Goal: Information Seeking & Learning: Learn about a topic

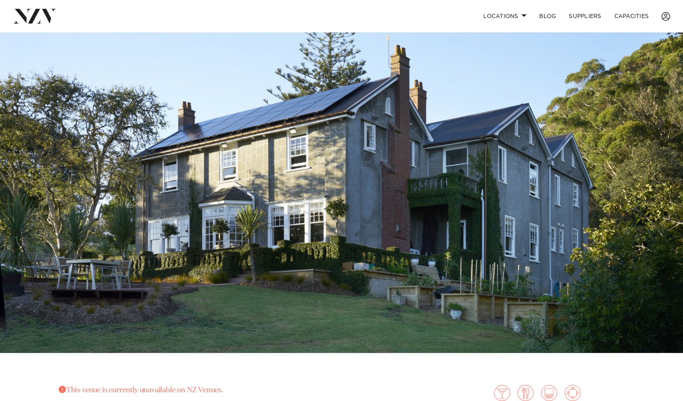
click at [133, 274] on img at bounding box center [341, 192] width 683 height 320
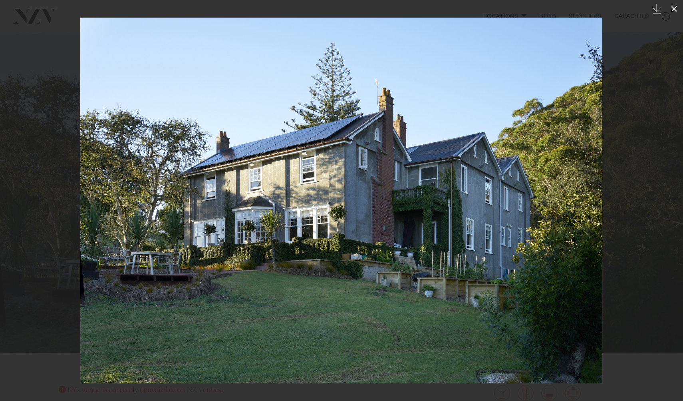
click at [672, 8] on icon at bounding box center [675, 9] width 10 height 10
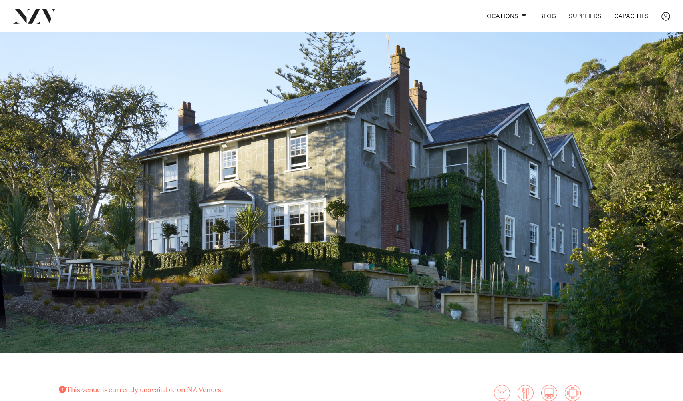
click at [552, 159] on img at bounding box center [341, 192] width 683 height 320
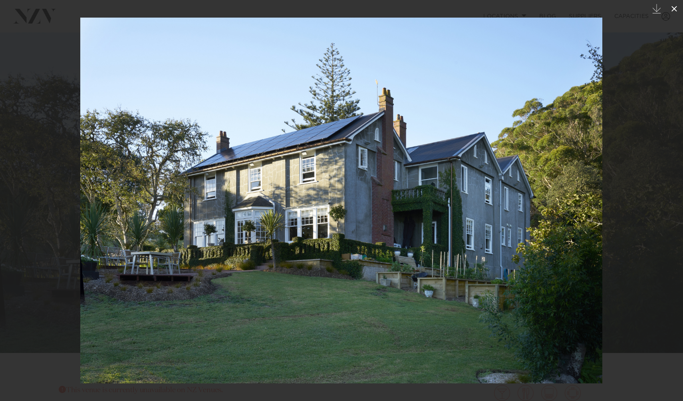
click at [669, 9] on button at bounding box center [675, 9] width 18 height 18
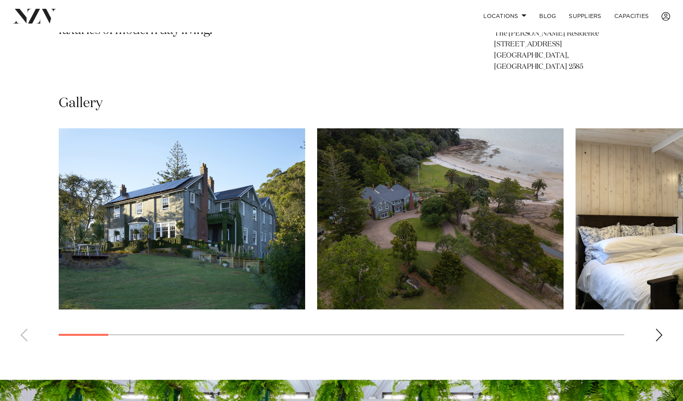
scroll to position [515, 0]
click at [661, 328] on div "Next slide" at bounding box center [659, 334] width 8 height 13
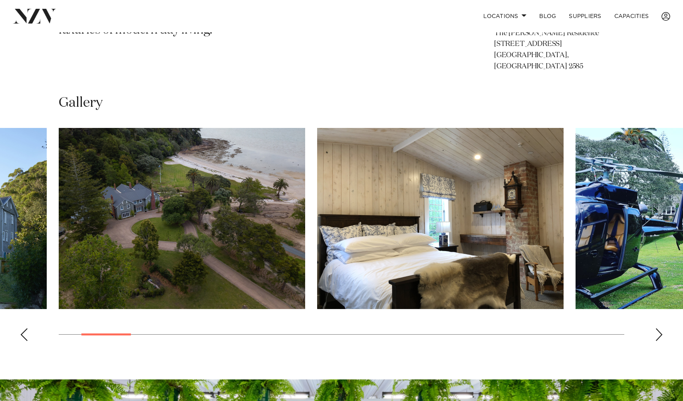
click at [661, 328] on div "Next slide" at bounding box center [659, 334] width 8 height 13
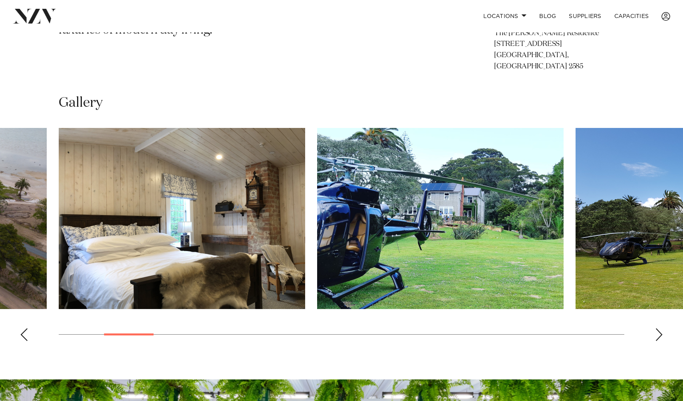
click at [661, 328] on div "Next slide" at bounding box center [659, 334] width 8 height 13
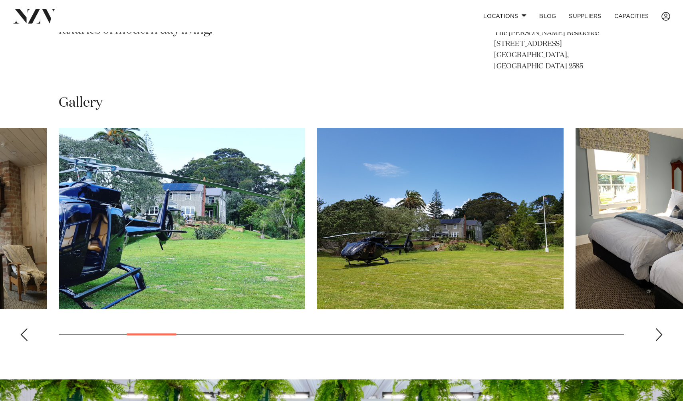
click at [661, 328] on div "Next slide" at bounding box center [659, 334] width 8 height 13
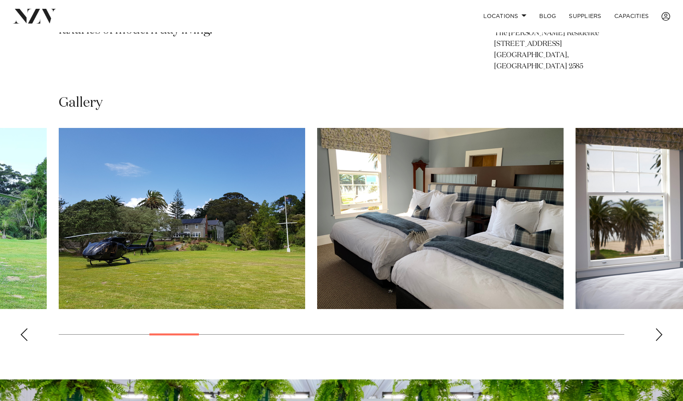
click at [661, 328] on div "Next slide" at bounding box center [659, 334] width 8 height 13
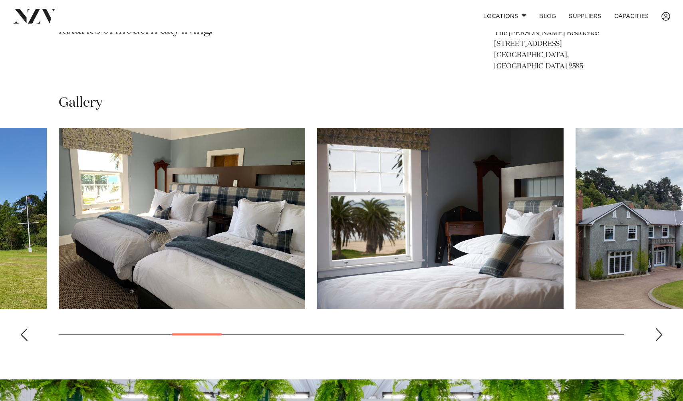
click at [661, 328] on div "Next slide" at bounding box center [659, 334] width 8 height 13
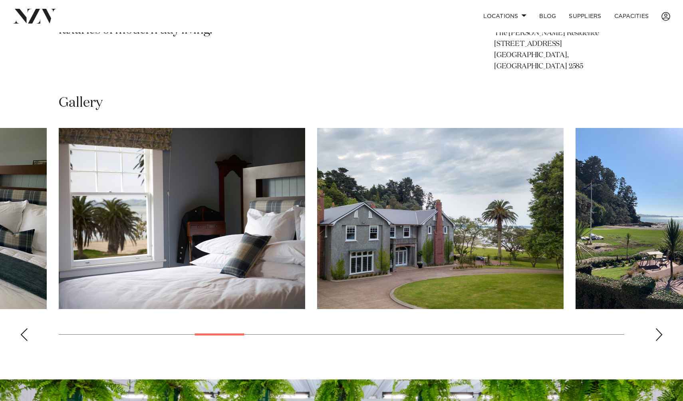
click at [661, 328] on div "Next slide" at bounding box center [659, 334] width 8 height 13
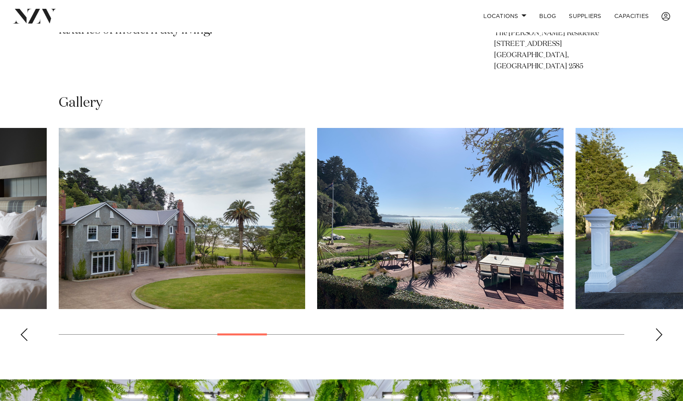
click at [661, 328] on div "Next slide" at bounding box center [659, 334] width 8 height 13
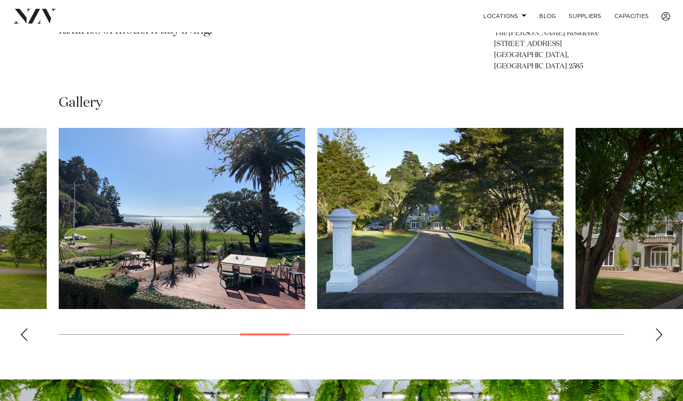
click at [661, 328] on div "Next slide" at bounding box center [659, 334] width 8 height 13
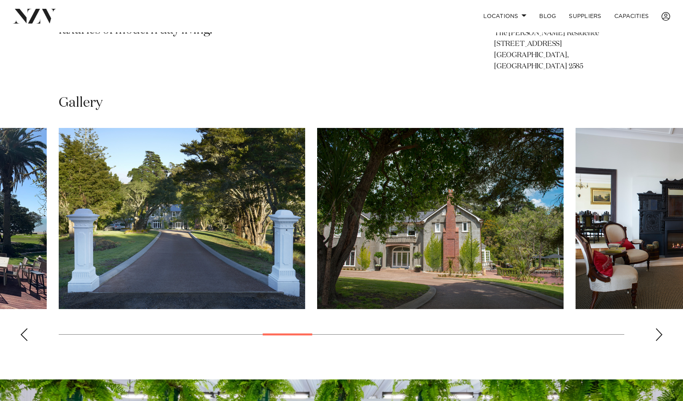
click at [661, 328] on div "Next slide" at bounding box center [659, 334] width 8 height 13
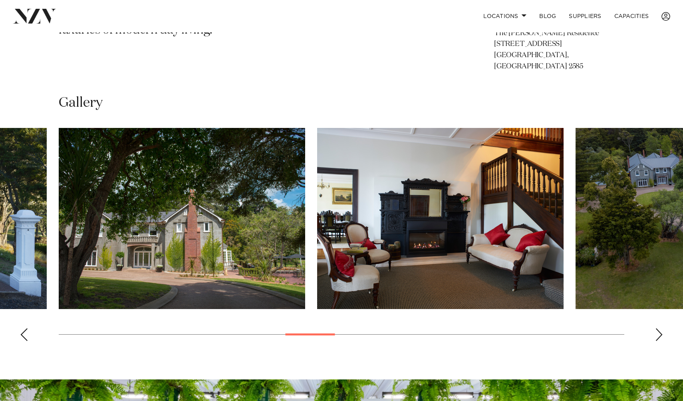
click at [661, 328] on div "Next slide" at bounding box center [659, 334] width 8 height 13
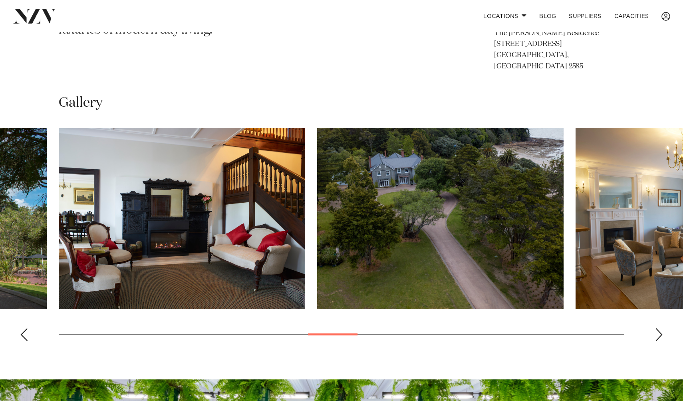
click at [661, 328] on div "Next slide" at bounding box center [659, 334] width 8 height 13
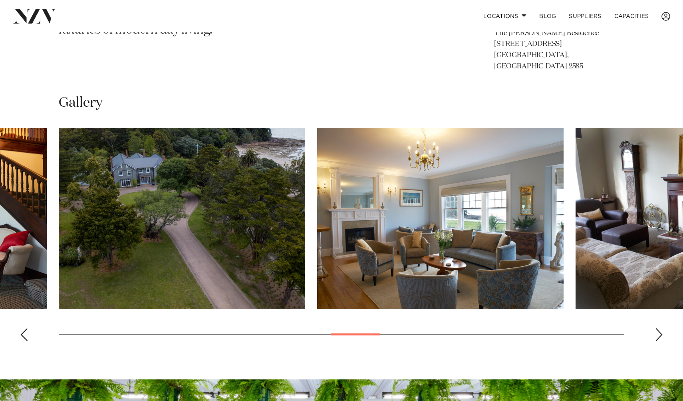
click at [661, 328] on div "Next slide" at bounding box center [659, 334] width 8 height 13
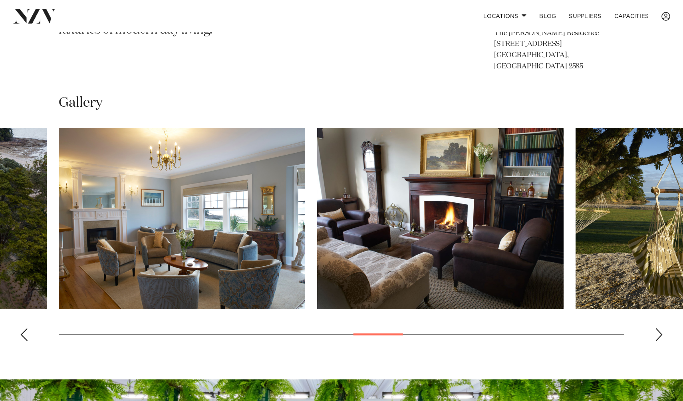
click at [661, 328] on div "Next slide" at bounding box center [659, 334] width 8 height 13
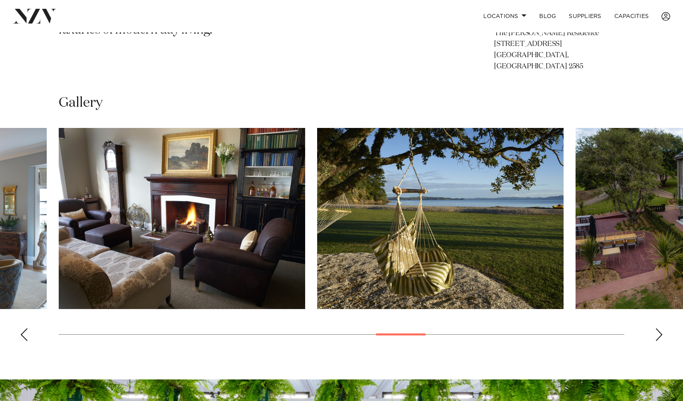
click at [661, 328] on div "Next slide" at bounding box center [659, 334] width 8 height 13
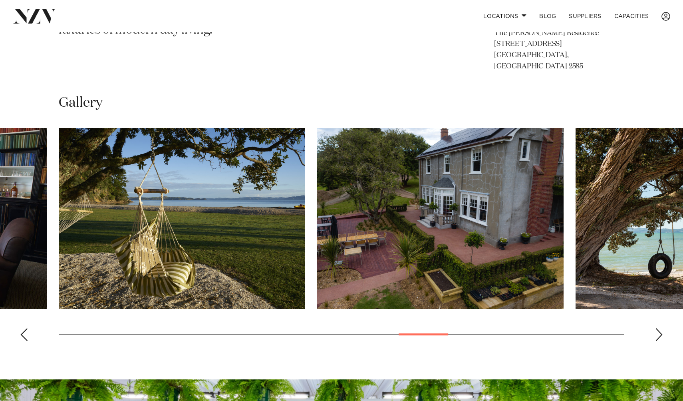
click at [661, 328] on div "Next slide" at bounding box center [659, 334] width 8 height 13
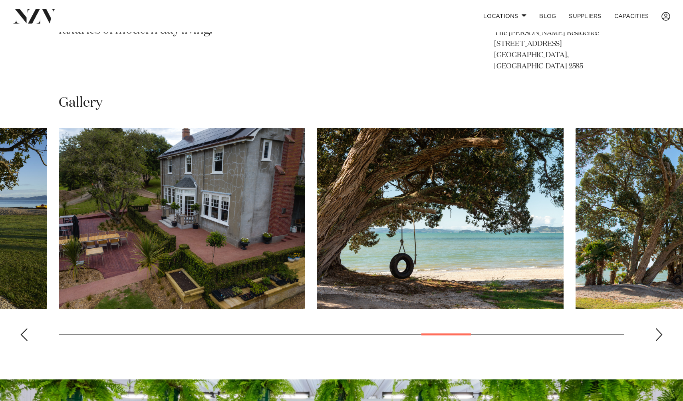
click at [661, 328] on div "Next slide" at bounding box center [659, 334] width 8 height 13
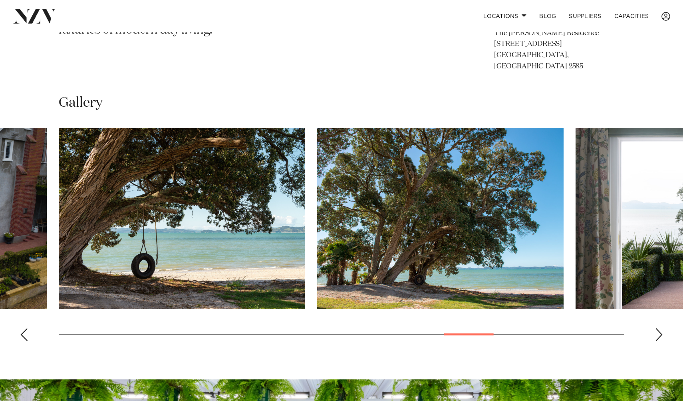
click at [661, 328] on div "Next slide" at bounding box center [659, 334] width 8 height 13
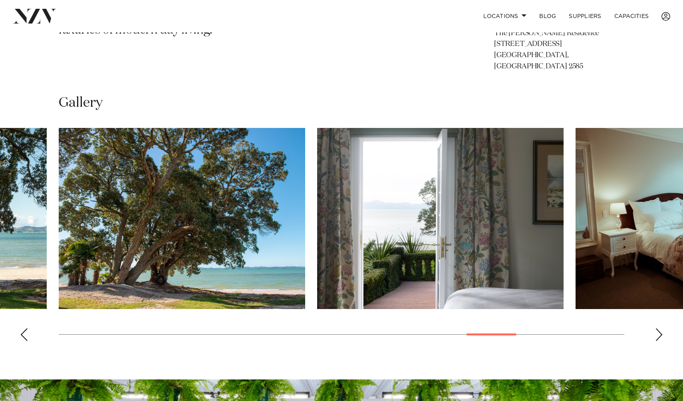
click at [661, 328] on div "Next slide" at bounding box center [659, 334] width 8 height 13
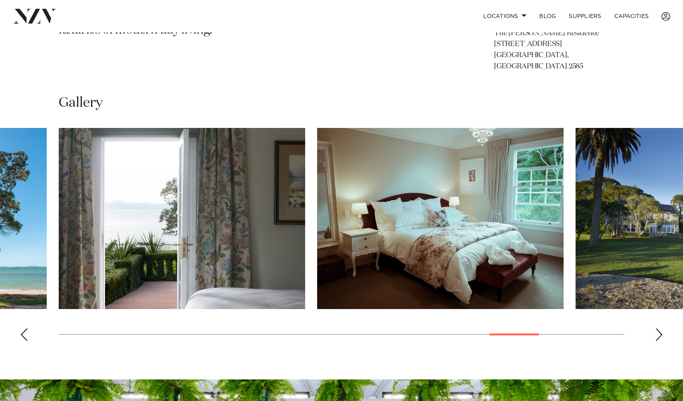
click at [661, 328] on div "Next slide" at bounding box center [659, 334] width 8 height 13
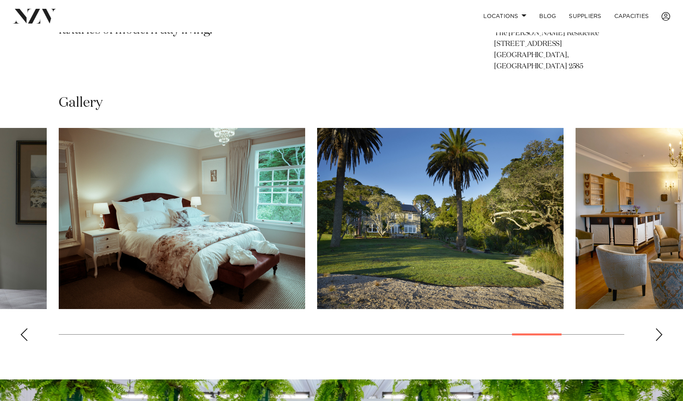
click at [661, 328] on div "Next slide" at bounding box center [659, 334] width 8 height 13
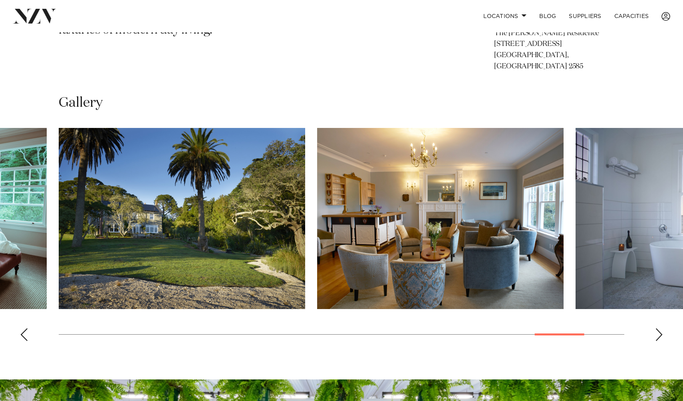
click at [661, 328] on div "Next slide" at bounding box center [659, 334] width 8 height 13
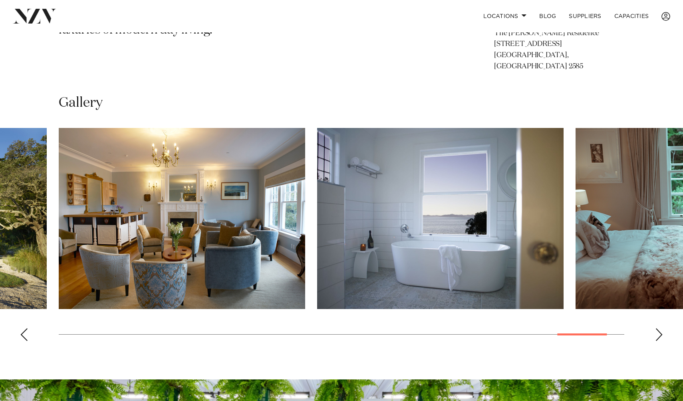
click at [661, 328] on div "Next slide" at bounding box center [659, 334] width 8 height 13
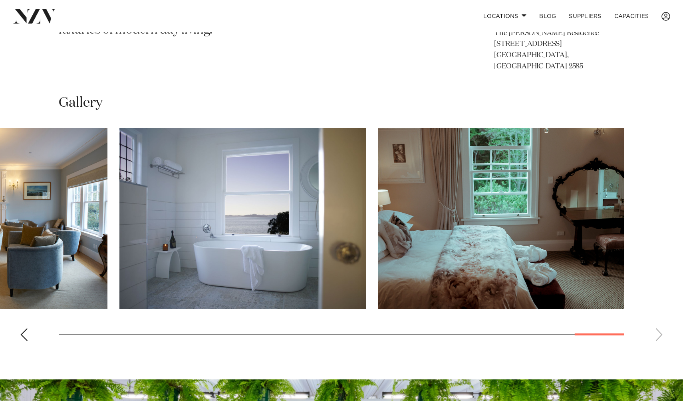
click at [661, 321] on swiper-container at bounding box center [341, 237] width 683 height 219
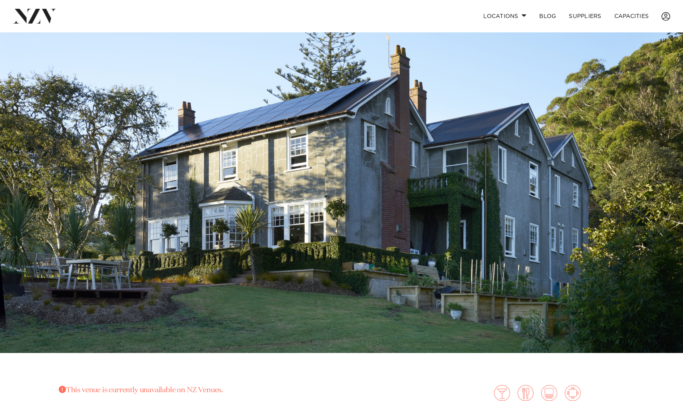
scroll to position [0, 0]
